Goal: Task Accomplishment & Management: Use online tool/utility

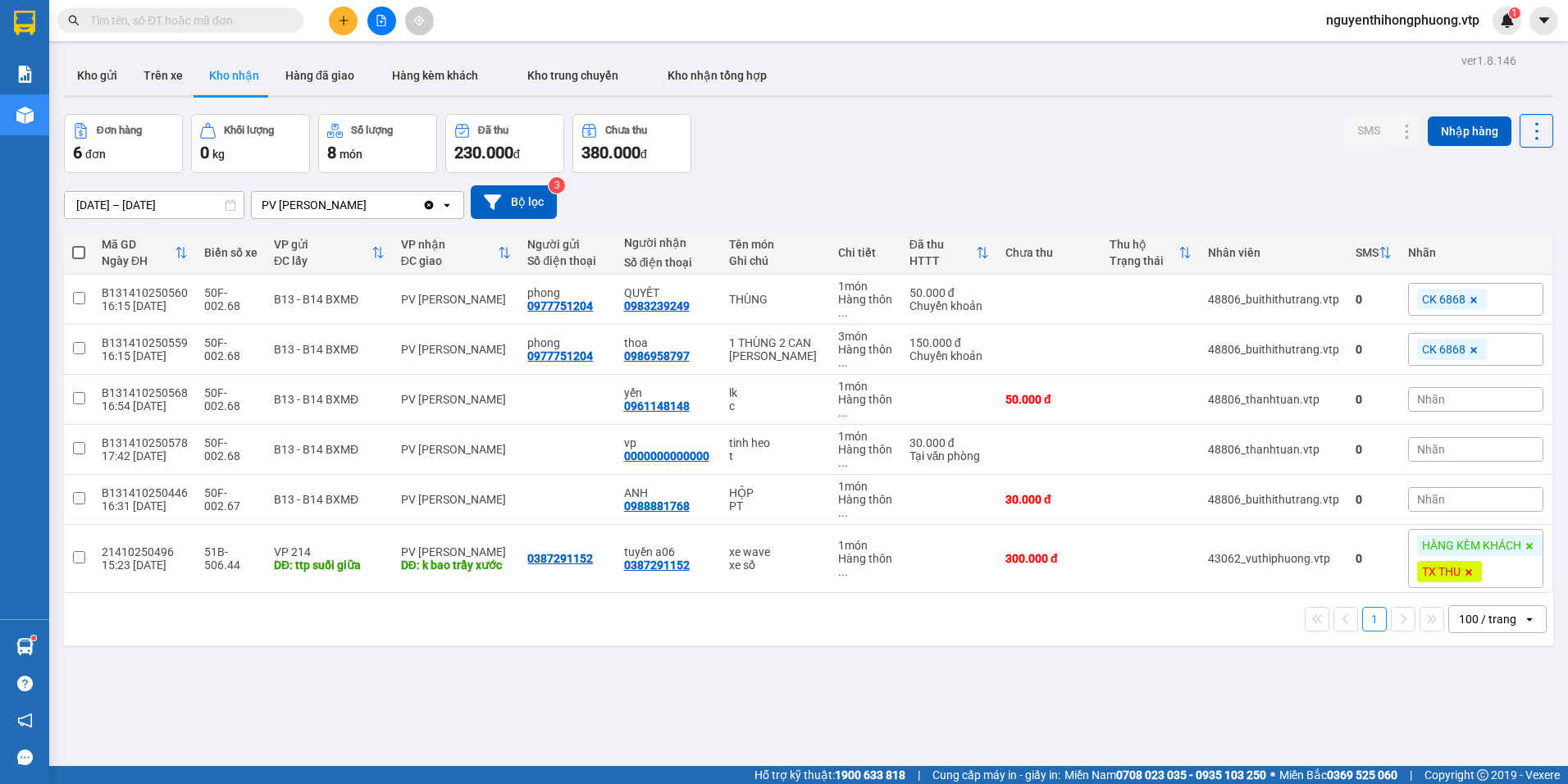
click at [188, 20] on input "text" at bounding box center [186, 20] width 193 height 18
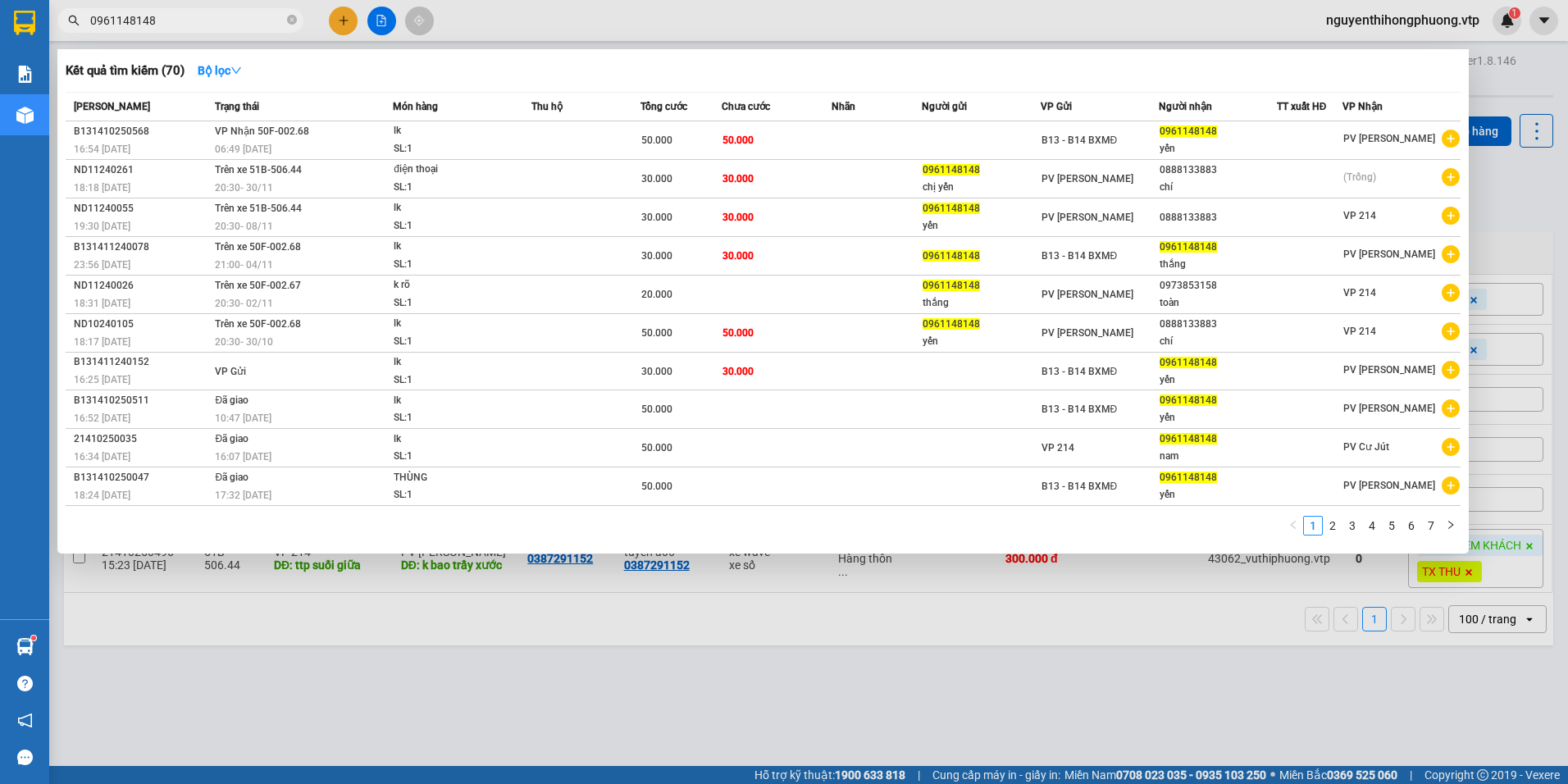
type input "0961148148"
click at [566, 675] on div at bounding box center [784, 392] width 1568 height 784
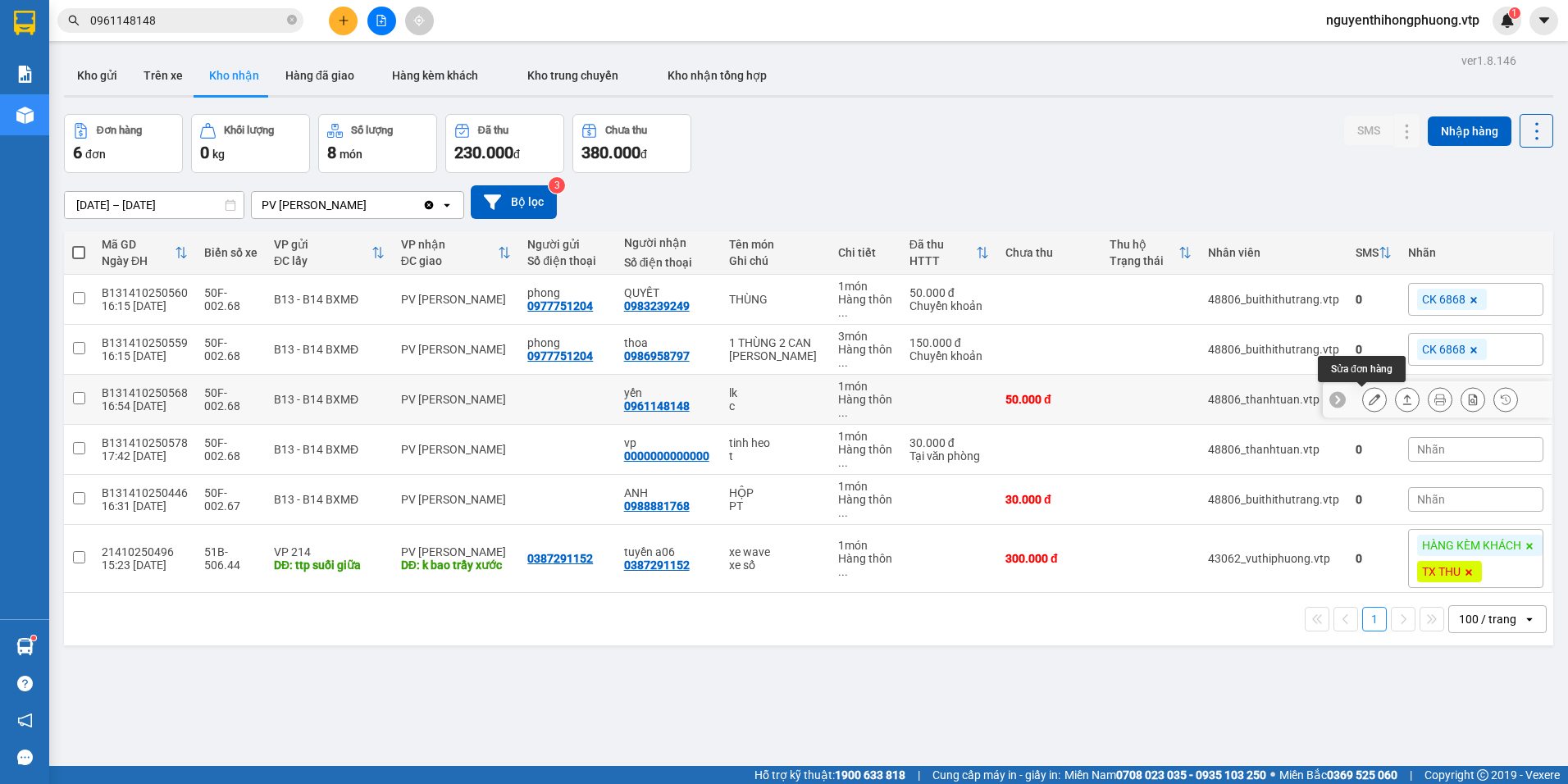
click at [1369, 396] on icon at bounding box center [1374, 399] width 11 height 11
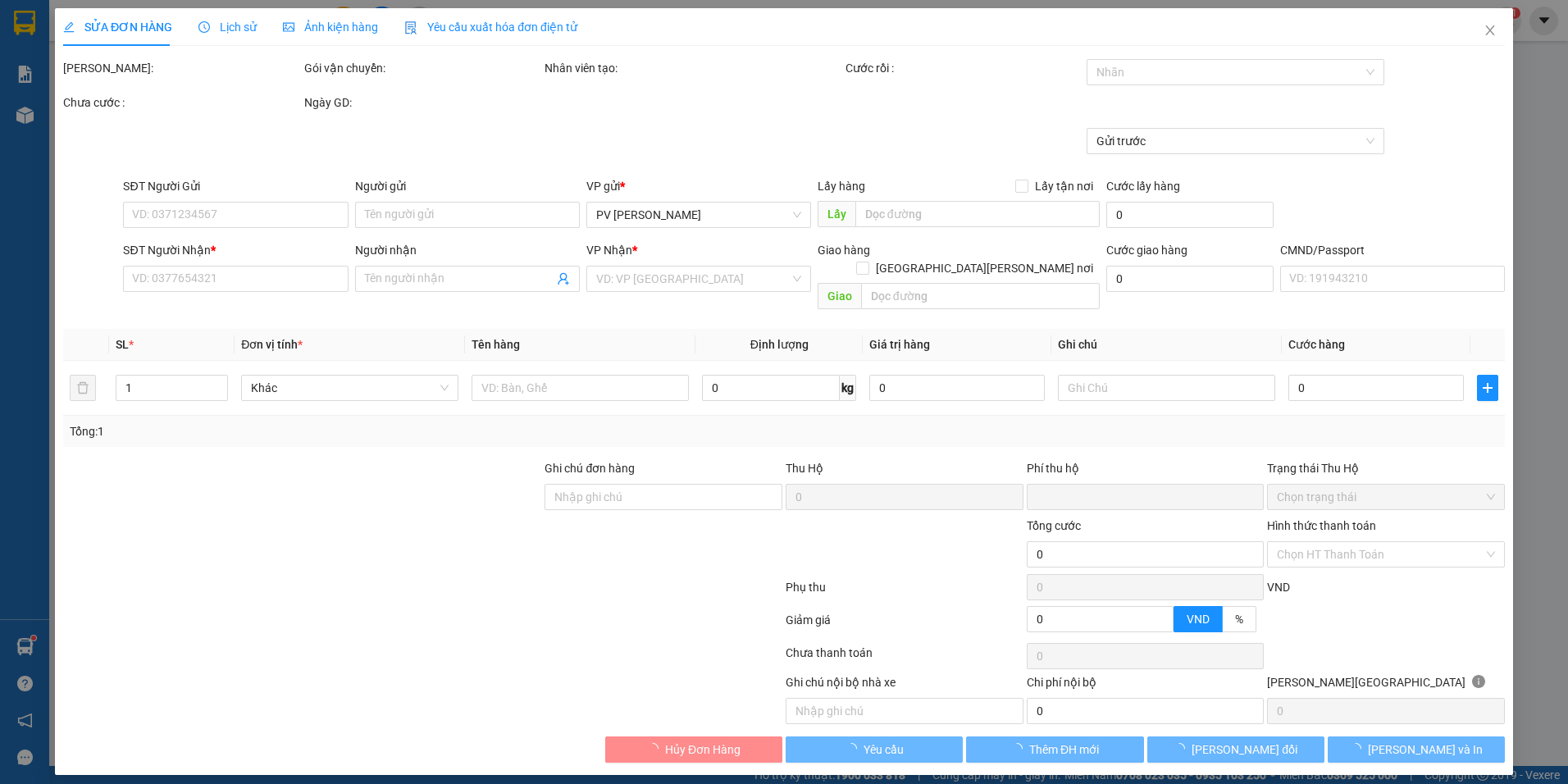
type input "2.500"
type input "0961148148"
type input "yến"
type input "0"
type input "50.000"
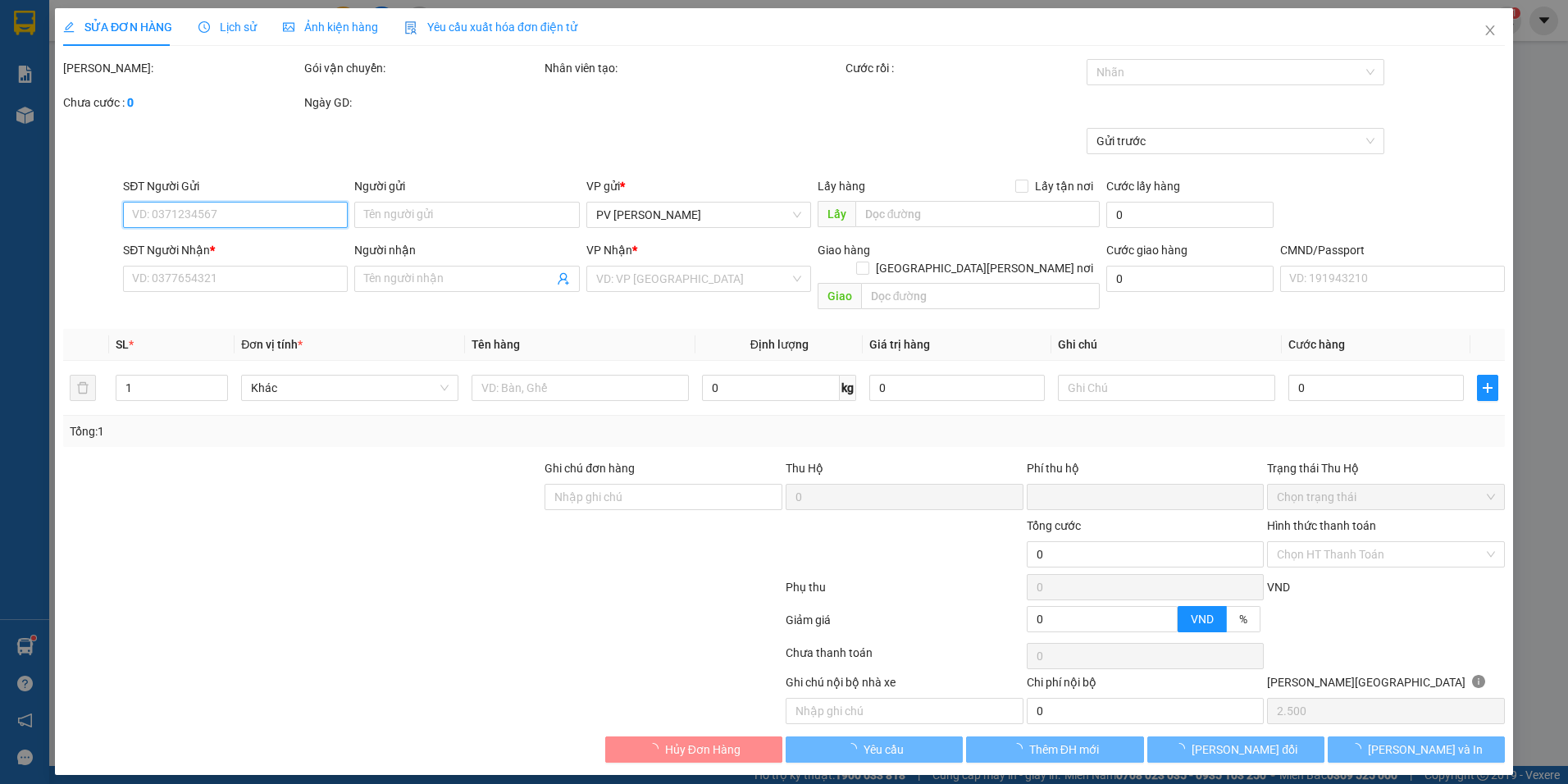
type input "50.000"
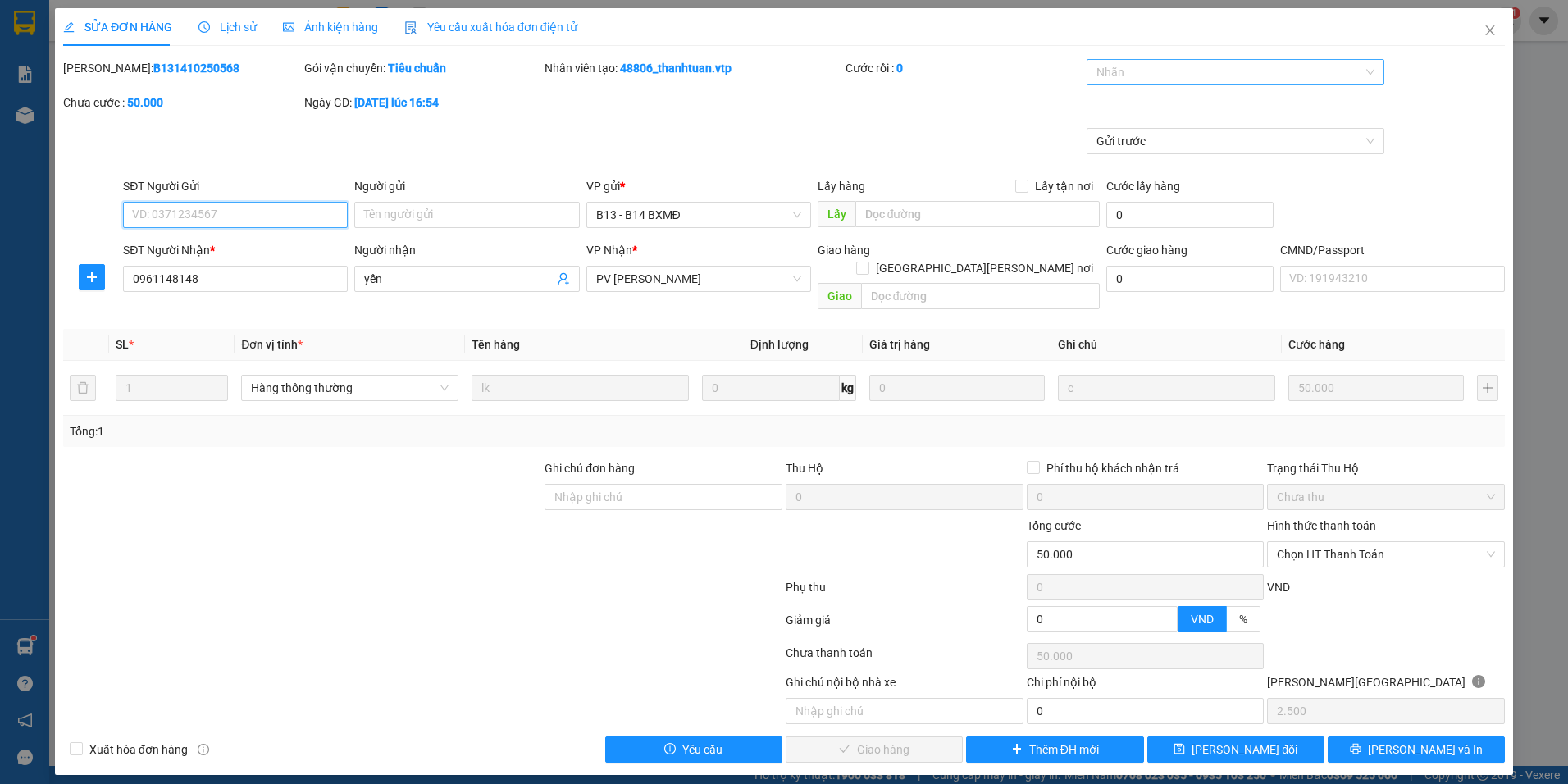
click at [1242, 78] on div at bounding box center [1227, 72] width 273 height 19
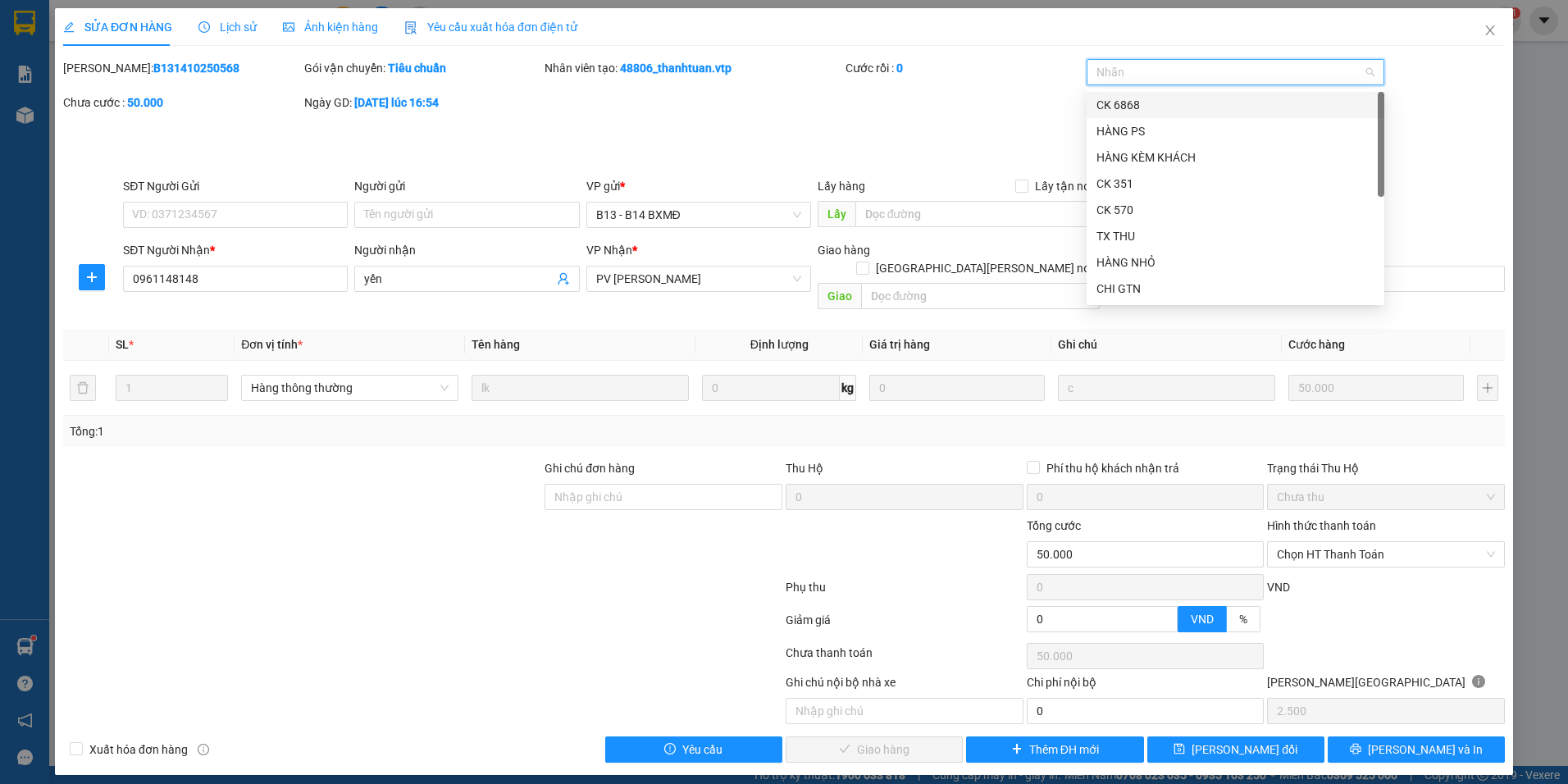
click at [1128, 99] on div "CK 6868" at bounding box center [1234, 105] width 278 height 18
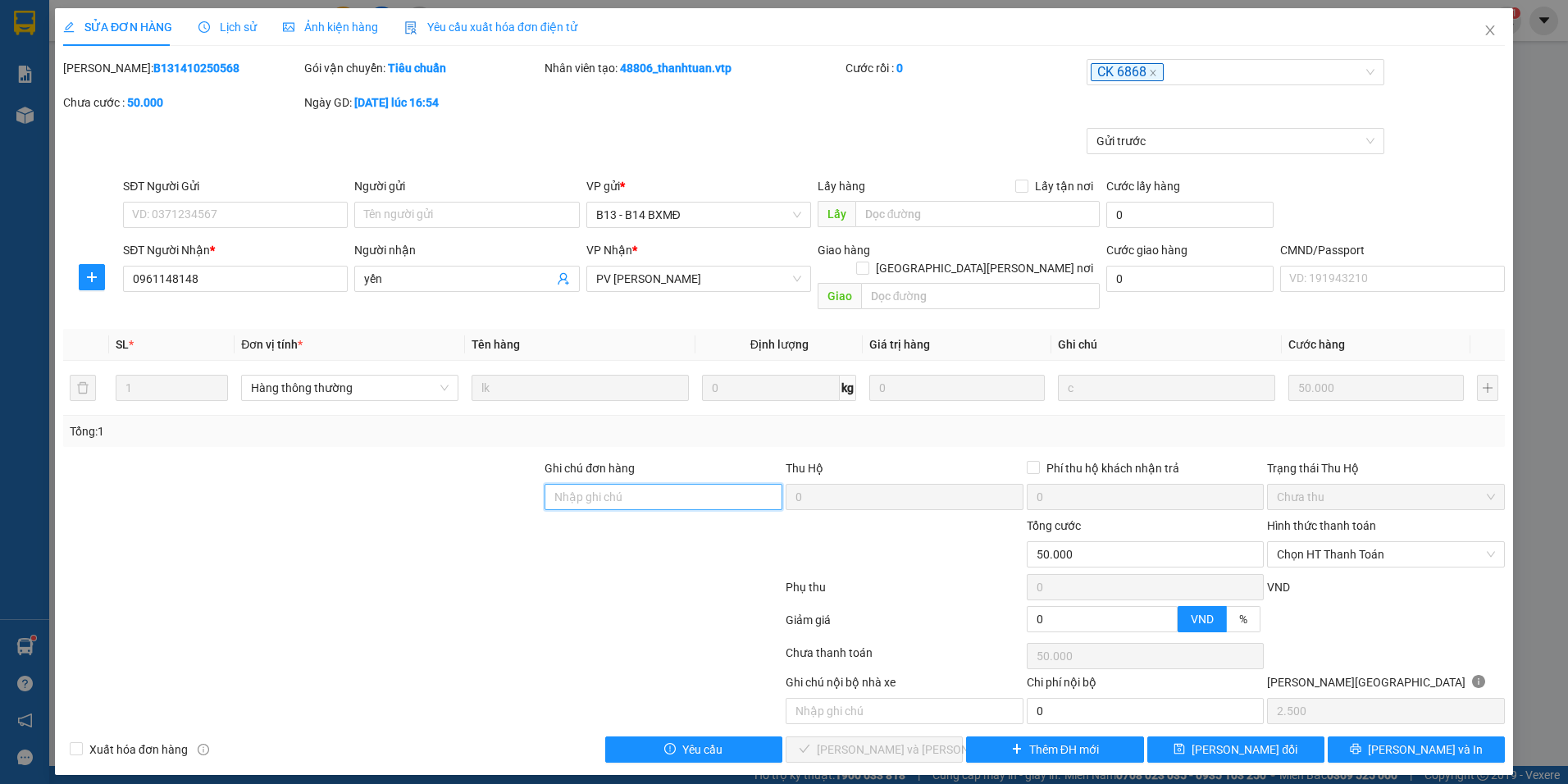
click at [620, 491] on input "Ghi chú đơn hàng" at bounding box center [663, 497] width 237 height 26
click at [1359, 542] on span "Chọn HT Thanh Toán" at bounding box center [1385, 554] width 218 height 25
type input "CK6868 50K LUC 10H39P 12/10"
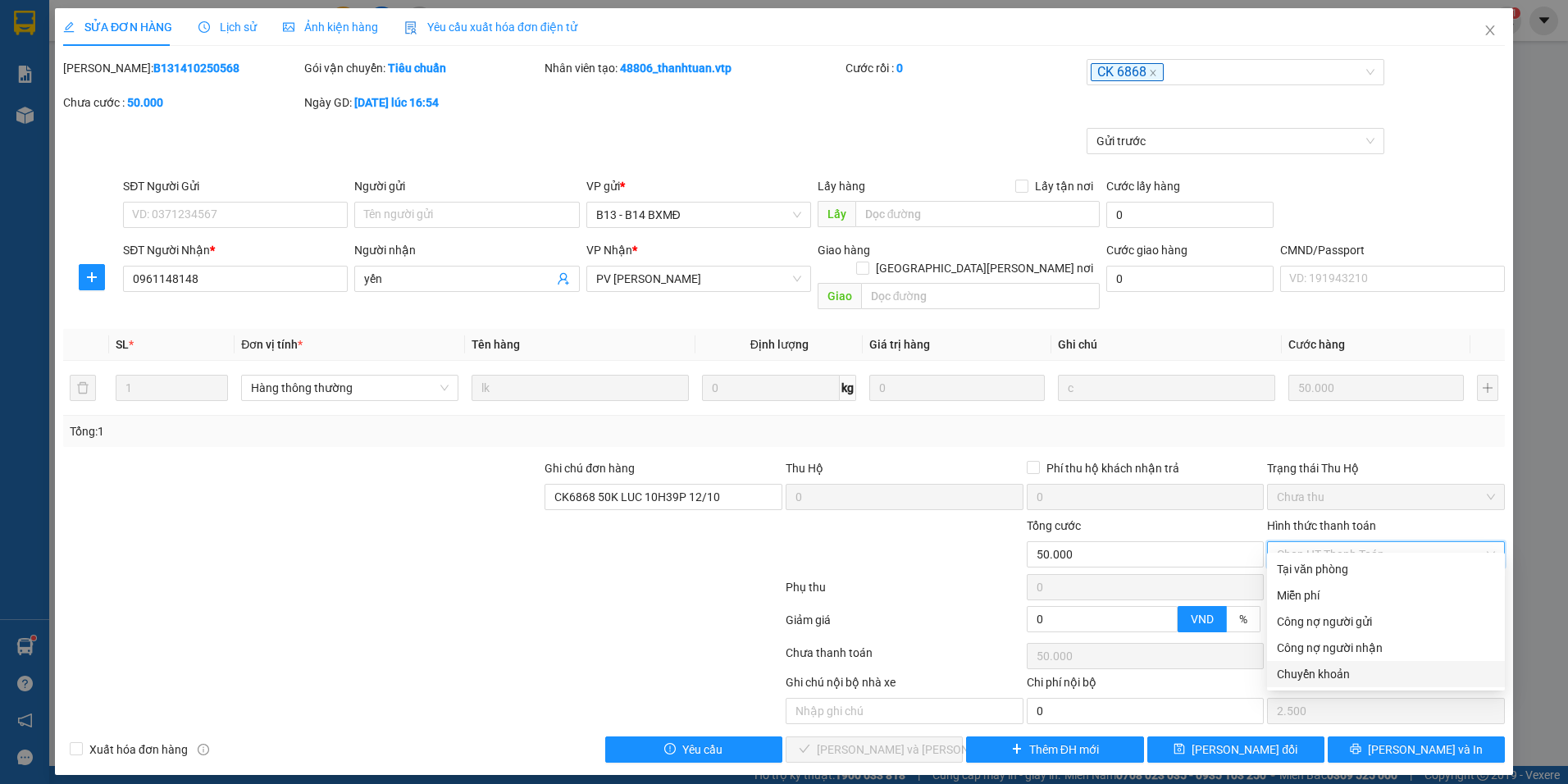
click at [1294, 675] on div "Chuyển khoản" at bounding box center [1385, 675] width 218 height 18
type input "0"
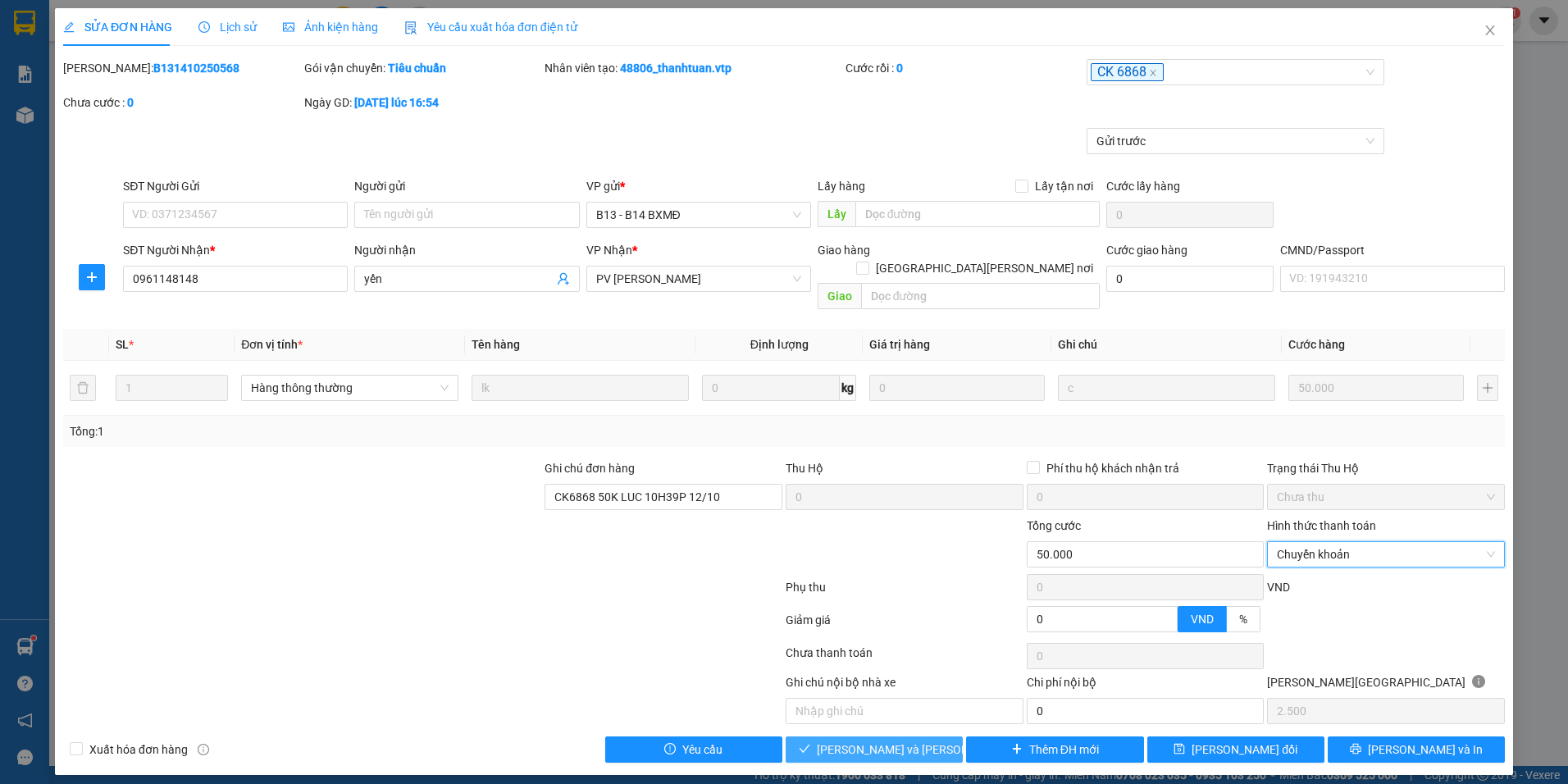
click at [867, 741] on span "[PERSON_NAME] và [PERSON_NAME] hàng" at bounding box center [927, 750] width 221 height 18
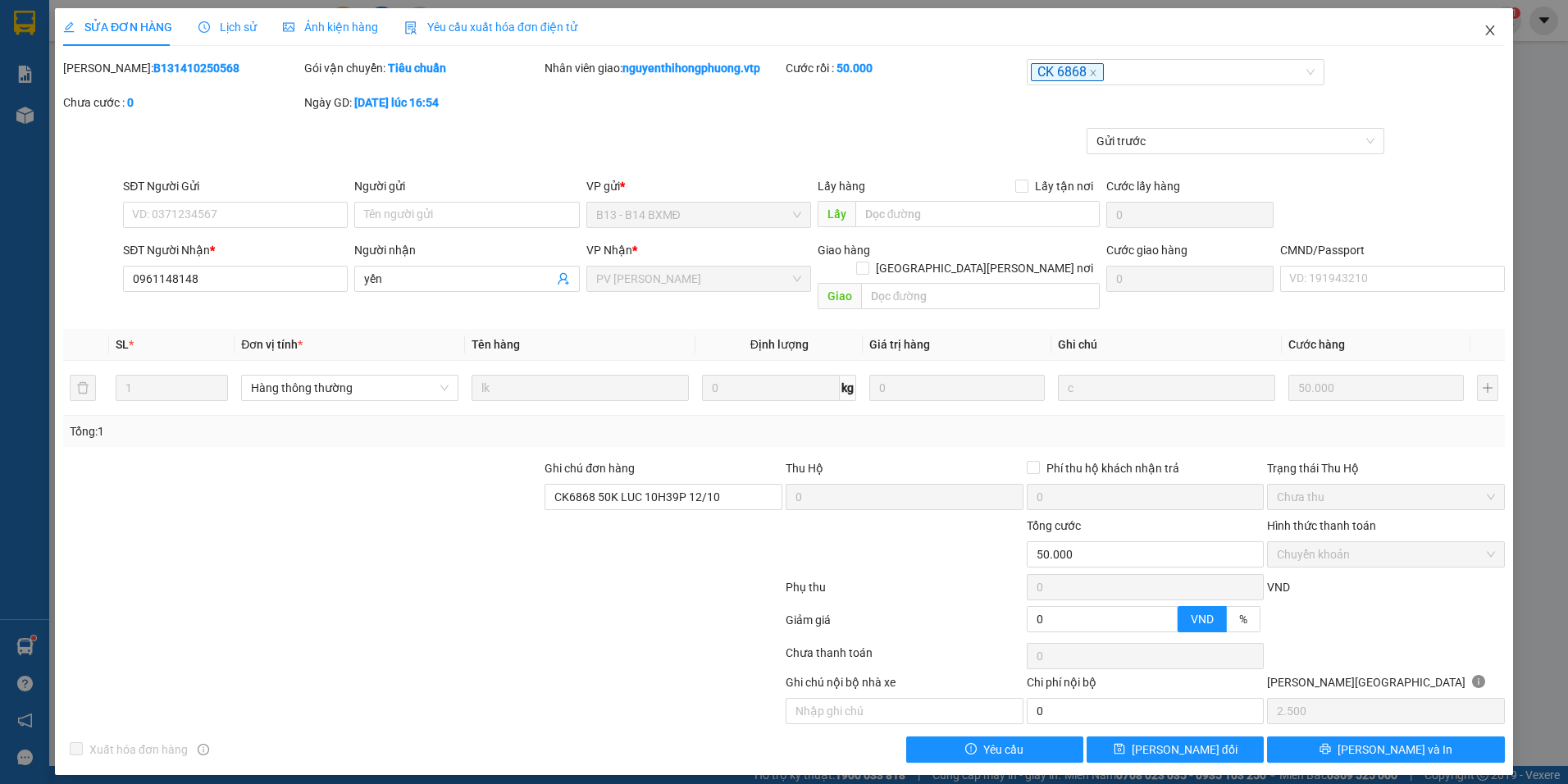
click at [1487, 30] on icon "close" at bounding box center [1489, 30] width 13 height 13
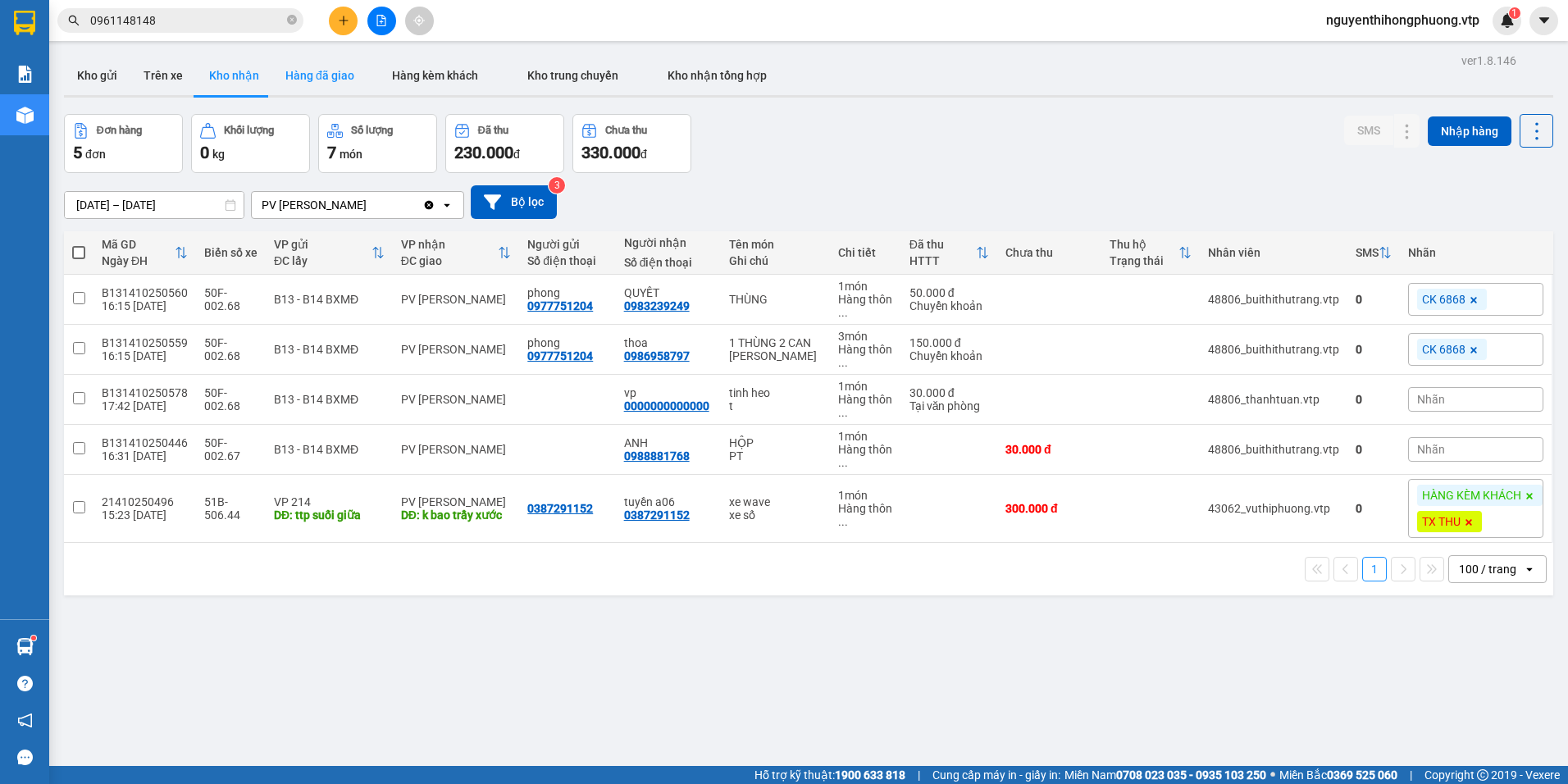
click at [325, 79] on button "Hàng đã giao" at bounding box center [320, 75] width 95 height 40
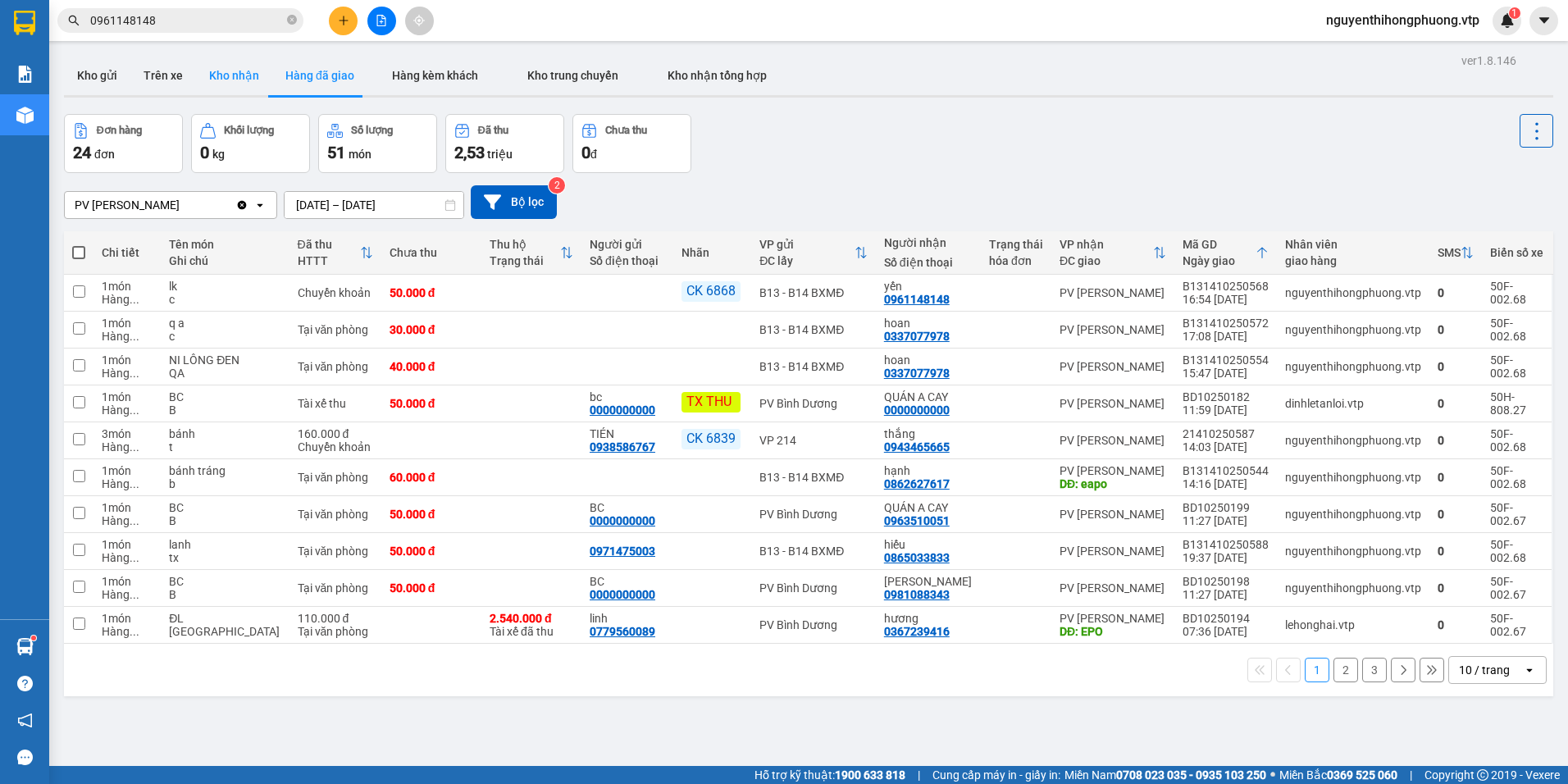
click at [229, 75] on button "Kho nhận" at bounding box center [234, 75] width 76 height 40
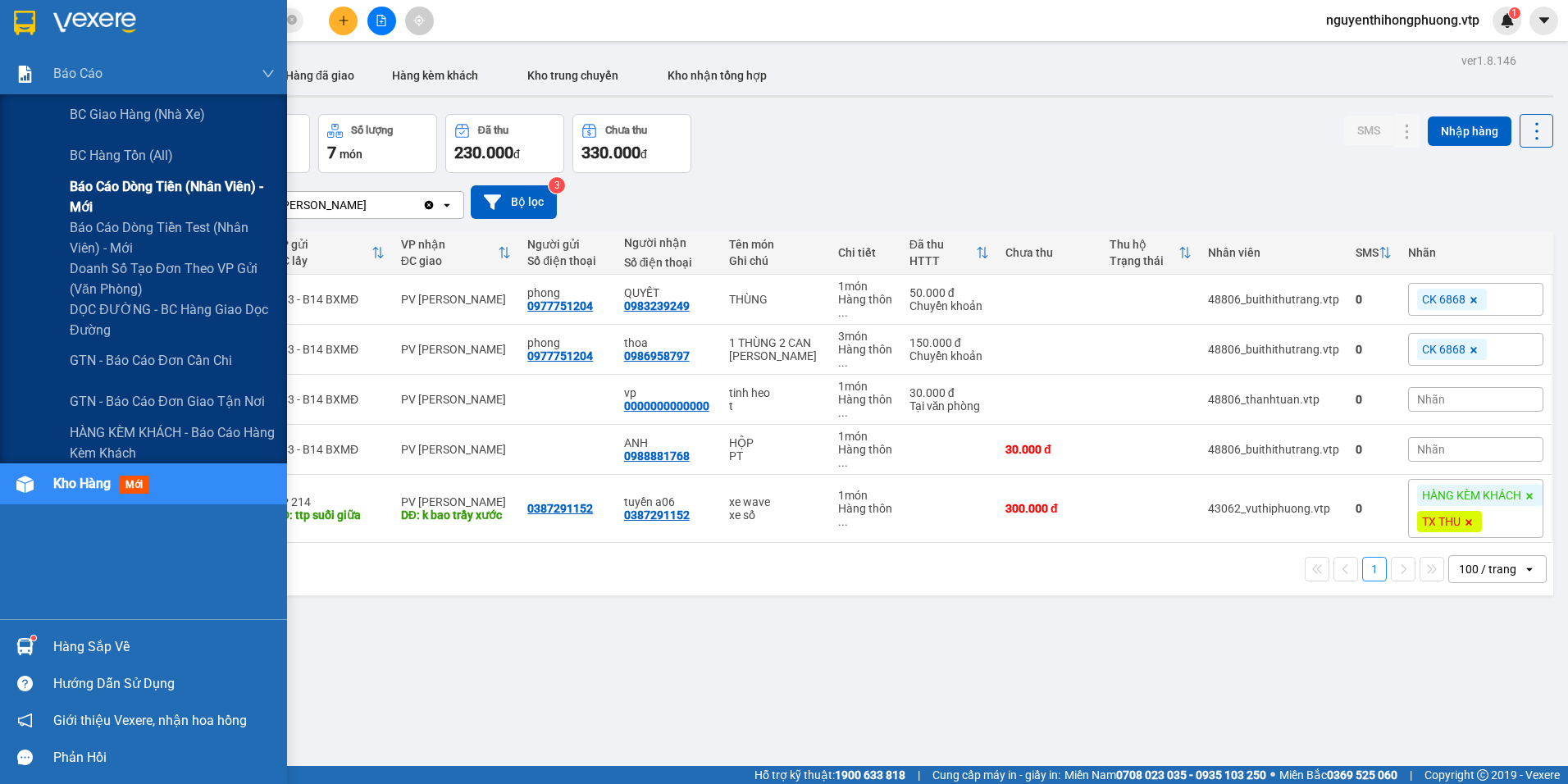
click at [123, 183] on span "Báo cáo dòng tiền (nhân viên) - mới" at bounding box center [172, 197] width 205 height 41
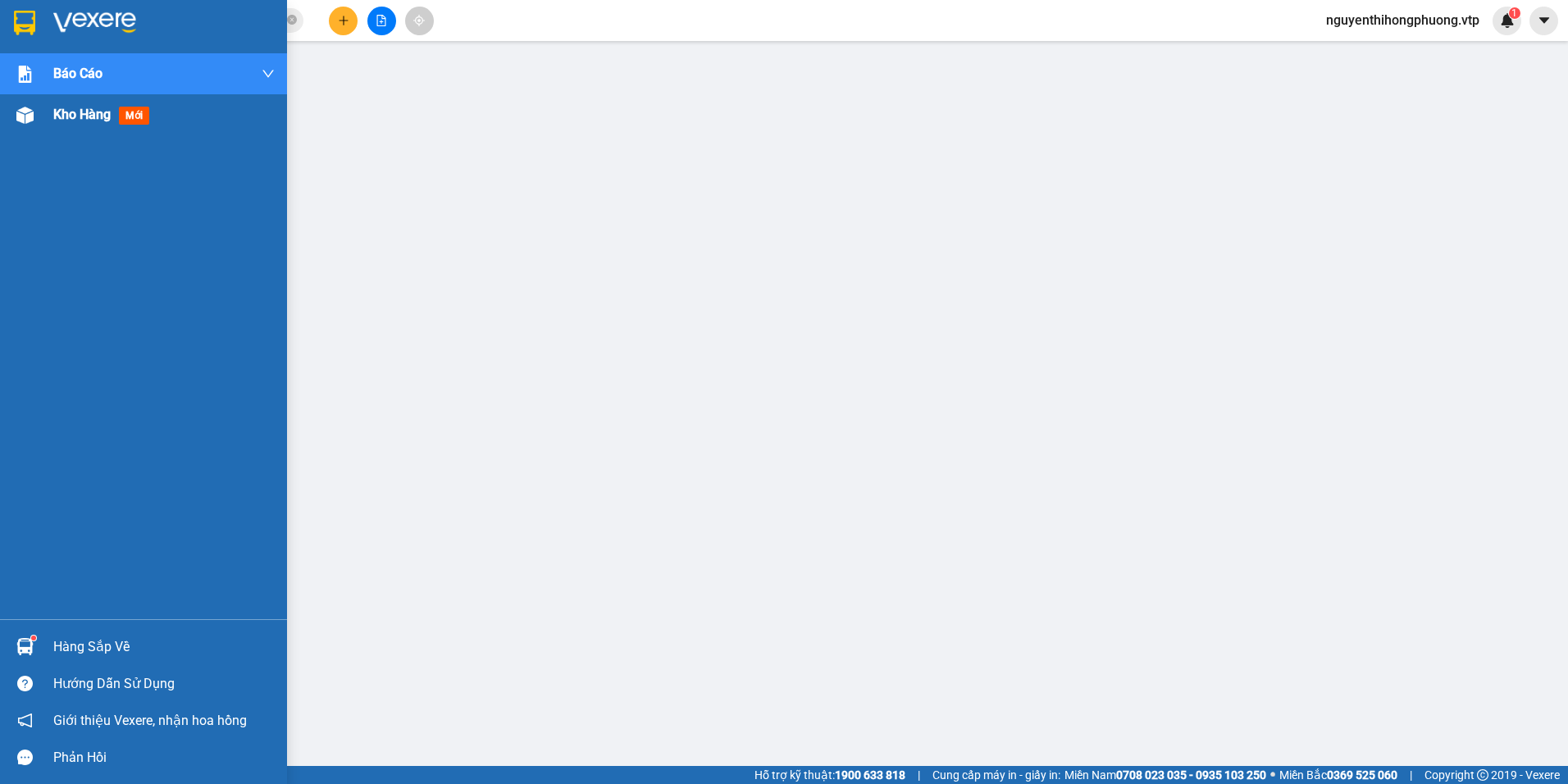
click at [99, 115] on span "Kho hàng" at bounding box center [81, 115] width 57 height 16
